Goal: Find specific page/section: Find specific page/section

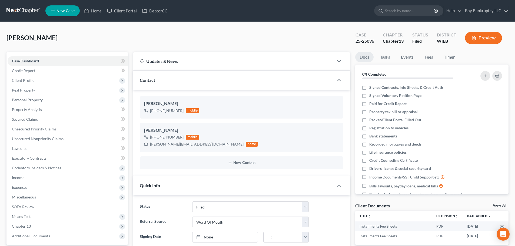
select select "2"
select select "0"
drag, startPoint x: 97, startPoint y: 11, endPoint x: 232, endPoint y: 38, distance: 138.5
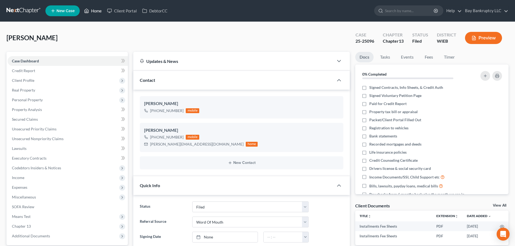
click at [97, 11] on link "Home" at bounding box center [92, 11] width 23 height 10
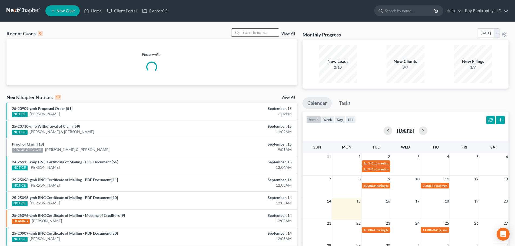
click at [273, 34] on input "search" at bounding box center [260, 33] width 38 height 8
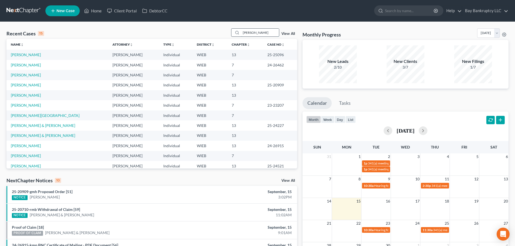
type input "[PERSON_NAME]"
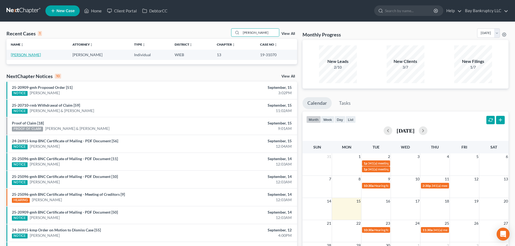
click at [25, 53] on link "[PERSON_NAME]" at bounding box center [26, 54] width 30 height 5
select select "2"
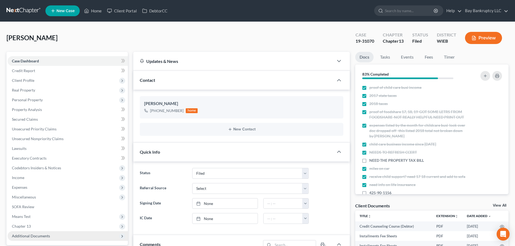
click at [27, 234] on span "Additional Documents" at bounding box center [31, 236] width 38 height 5
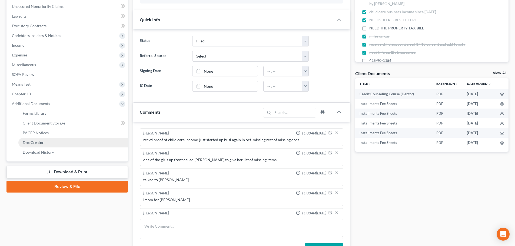
scroll to position [568, 0]
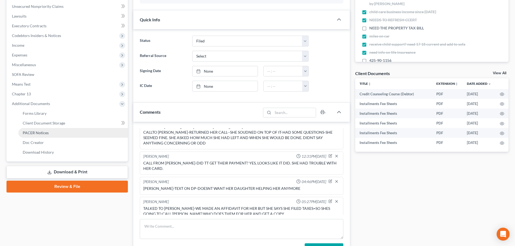
click at [37, 135] on link "PACER Notices" at bounding box center [73, 133] width 110 height 10
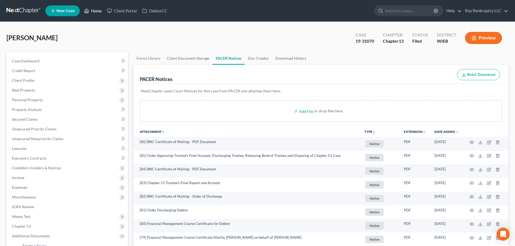
click at [93, 8] on link "Home" at bounding box center [92, 11] width 23 height 10
